Goal: Transaction & Acquisition: Book appointment/travel/reservation

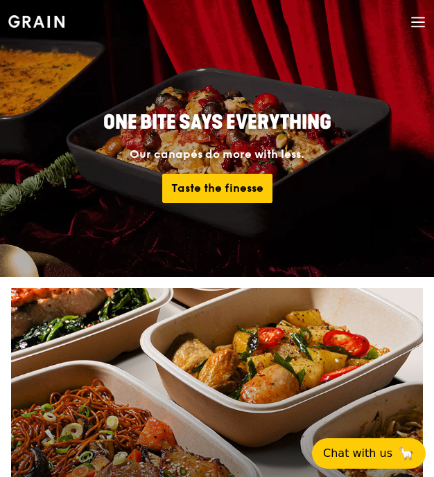
click at [407, 23] on div "Grain logo Meals On Demand Weddings Catering Why Grain Contact us" at bounding box center [216, 23] width 417 height 47
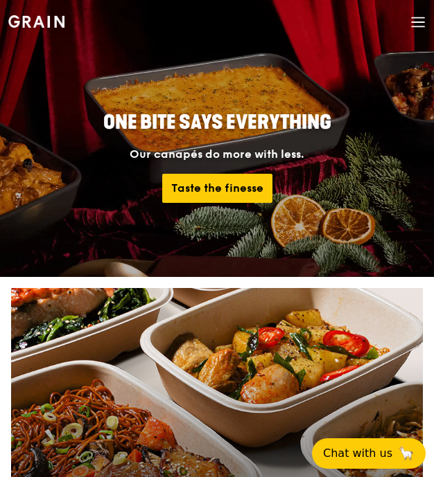
click at [411, 24] on icon at bounding box center [417, 22] width 15 height 15
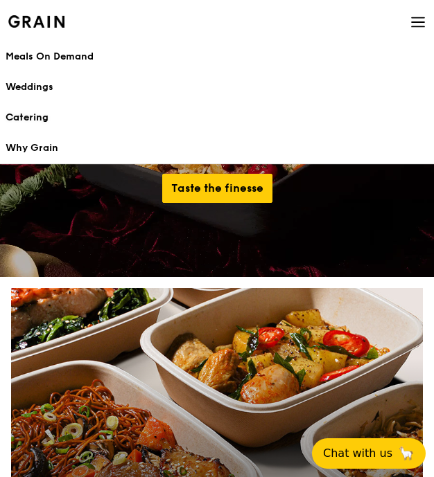
click at [29, 118] on div "Catering" at bounding box center [217, 118] width 423 height 14
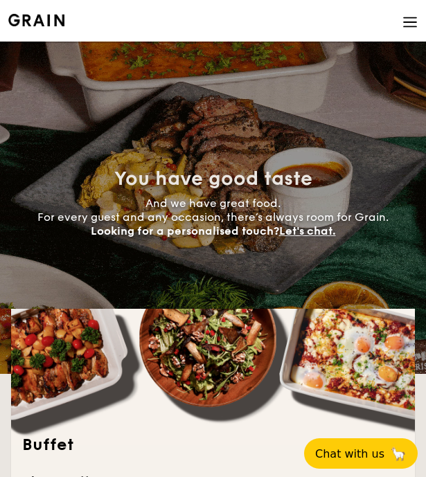
select select
